Goal: Task Accomplishment & Management: Use online tool/utility

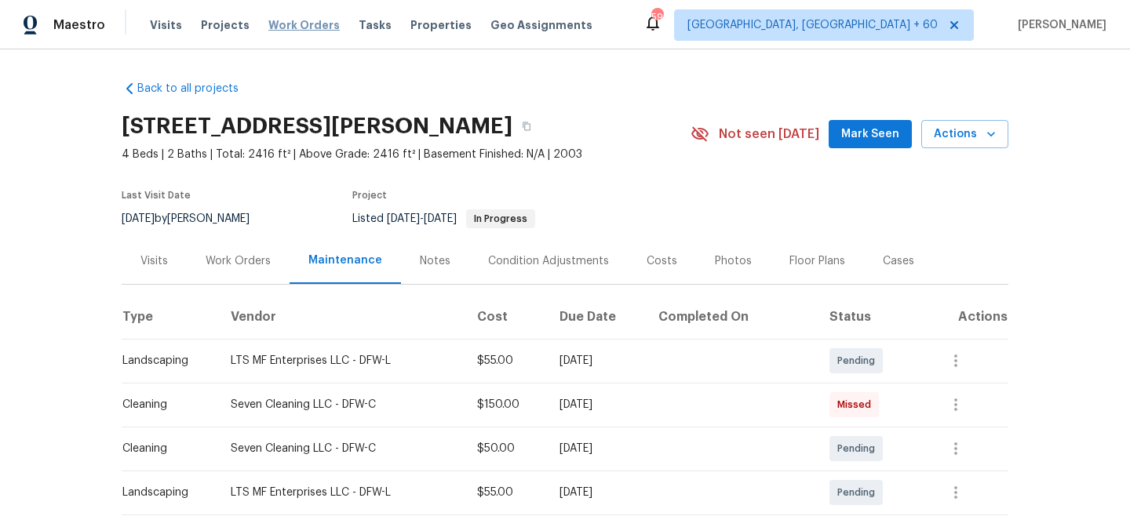
scroll to position [461, 0]
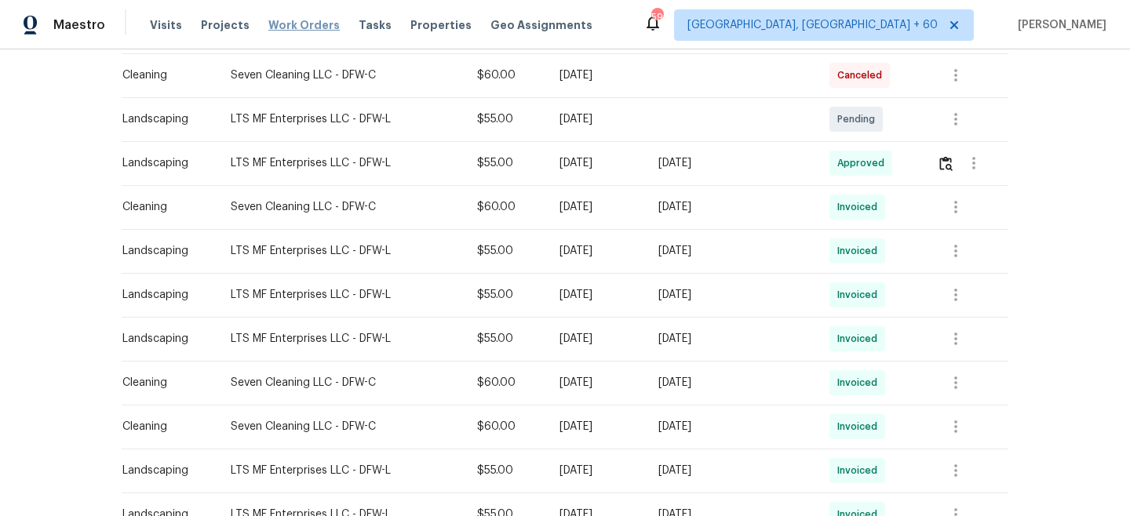
click at [284, 21] on span "Work Orders" at bounding box center [303, 25] width 71 height 16
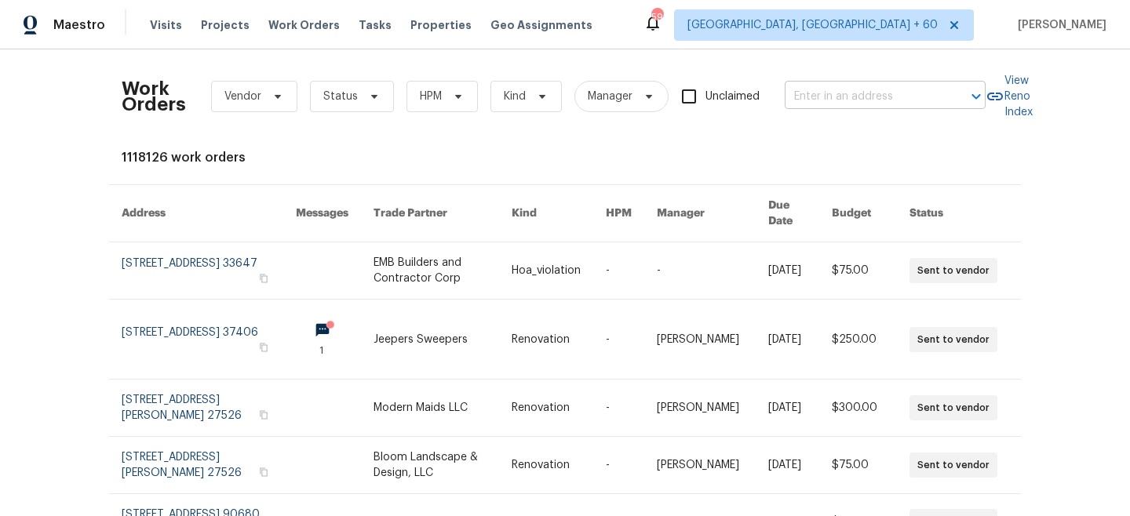
click at [881, 93] on input "text" at bounding box center [863, 97] width 157 height 24
paste input "[STREET_ADDRESS]"
type input "[STREET_ADDRESS]"
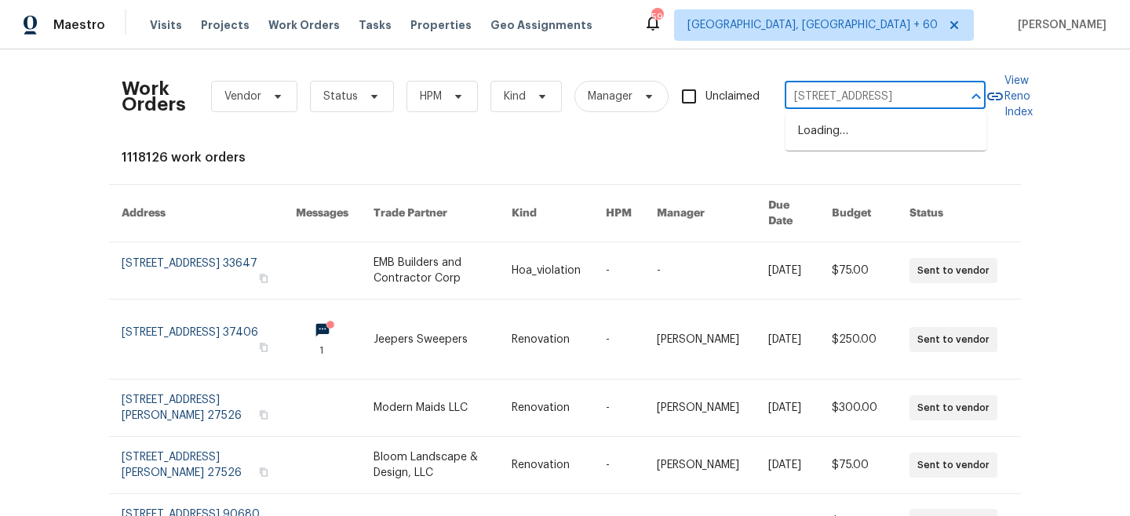
scroll to position [0, 45]
click at [877, 138] on li "[STREET_ADDRESS]" at bounding box center [886, 132] width 201 height 26
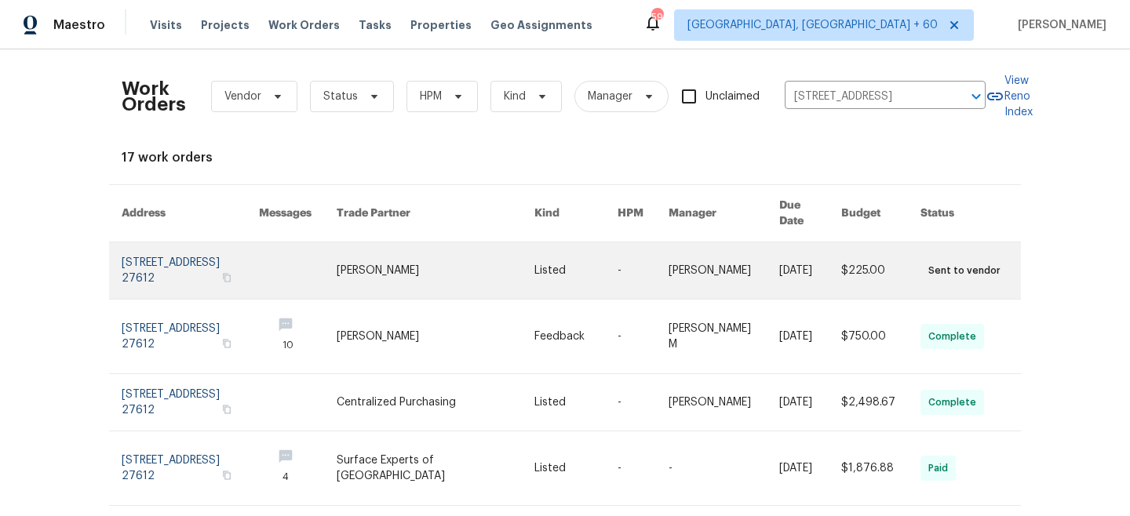
click at [443, 253] on link at bounding box center [436, 271] width 198 height 57
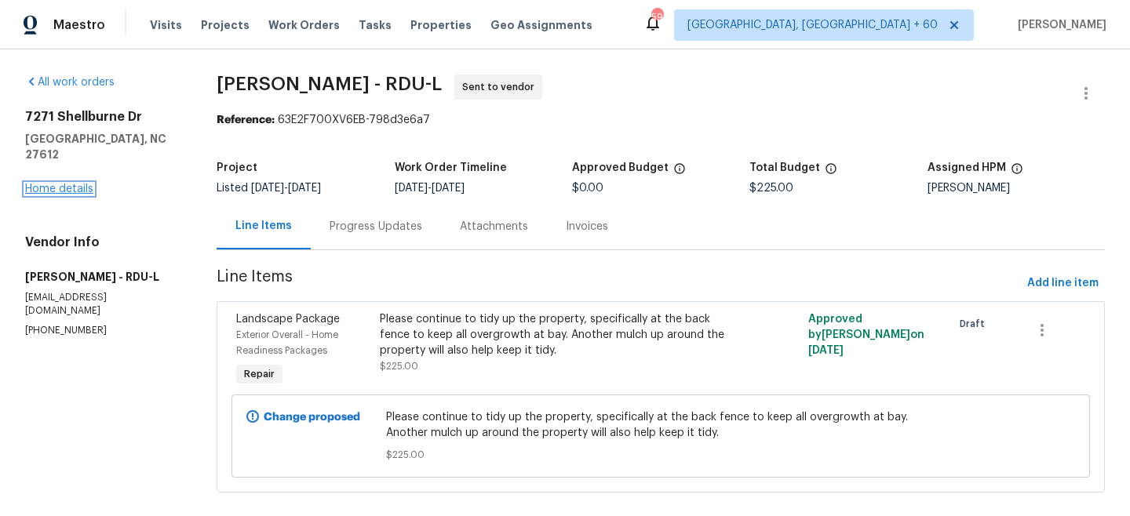
click at [53, 184] on link "Home details" at bounding box center [59, 189] width 68 height 11
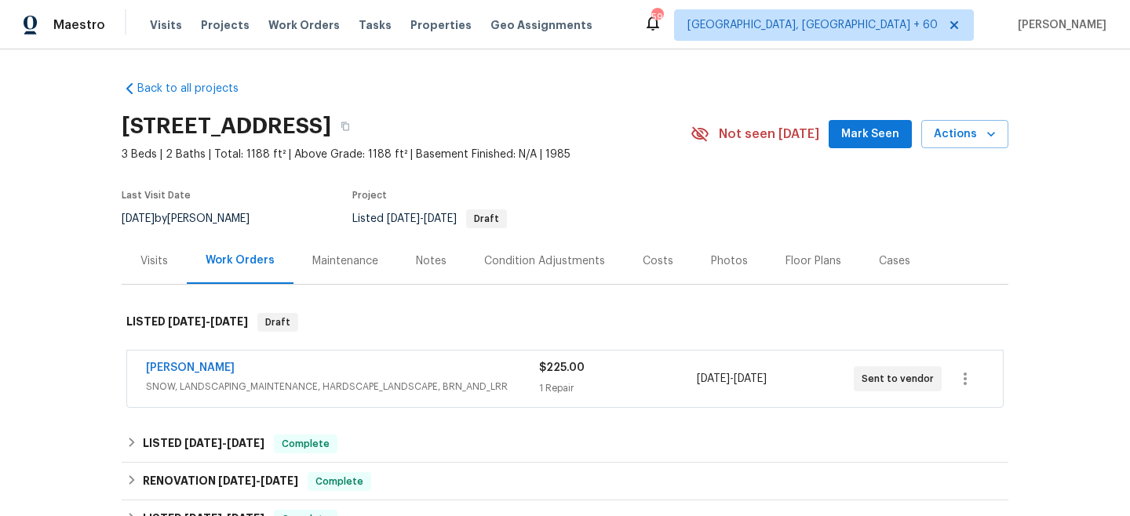
scroll to position [51, 0]
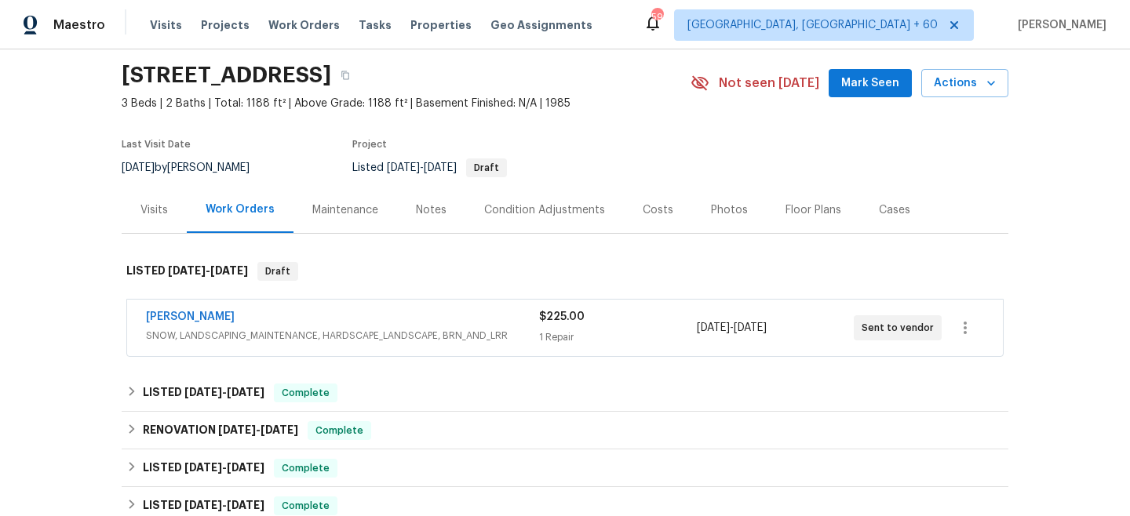
click at [363, 204] on div "Maintenance" at bounding box center [345, 210] width 66 height 16
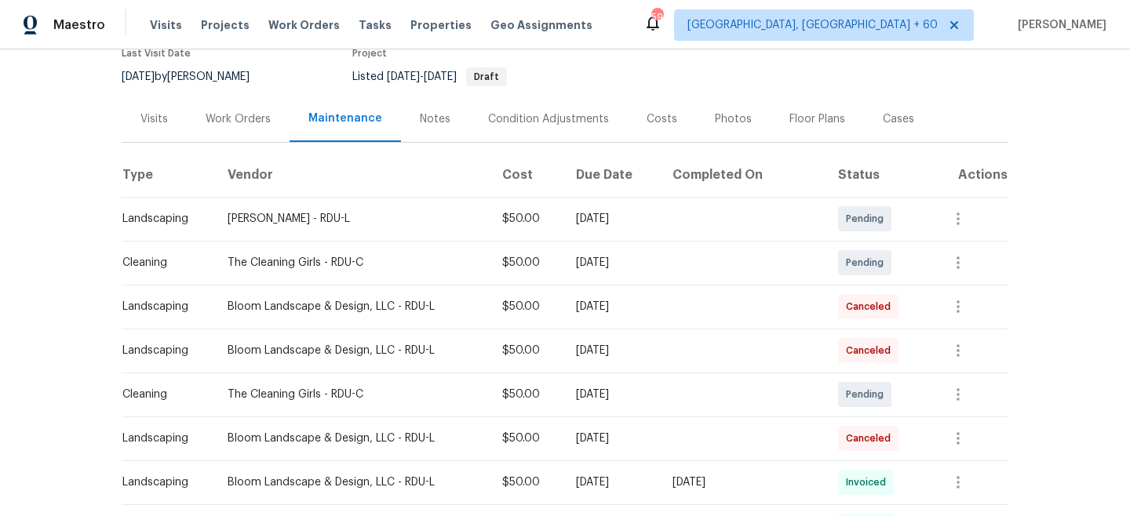
scroll to position [145, 0]
